Goal: Check status: Check status

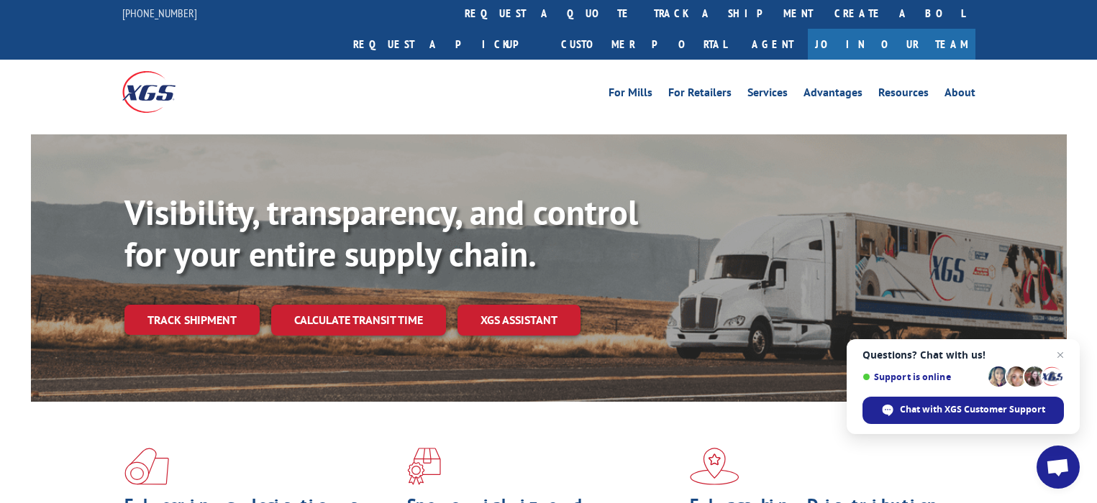
scroll to position [3, 0]
click at [643, 9] on link "track a shipment" at bounding box center [733, 12] width 180 height 31
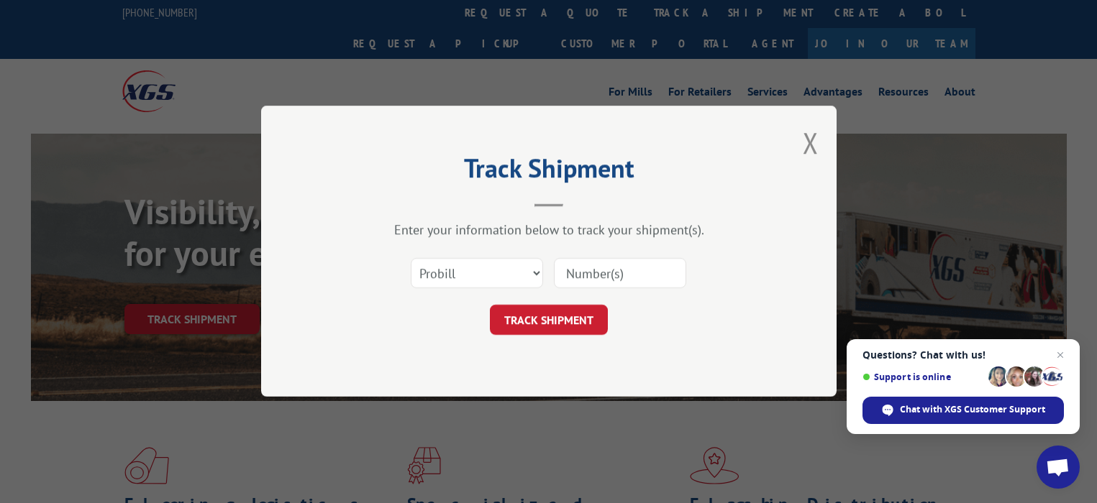
click at [593, 276] on input at bounding box center [620, 274] width 132 height 30
paste input "16945319"
type input "16945319"
click at [572, 314] on button "TRACK SHIPMENT" at bounding box center [549, 321] width 118 height 30
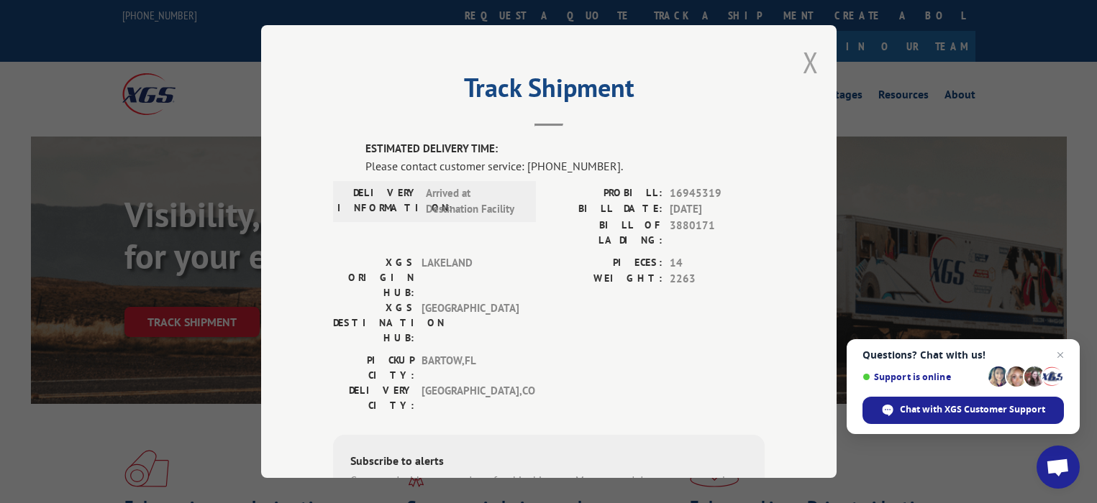
click at [803, 65] on button "Close modal" at bounding box center [811, 62] width 16 height 38
